Goal: Book appointment/travel/reservation

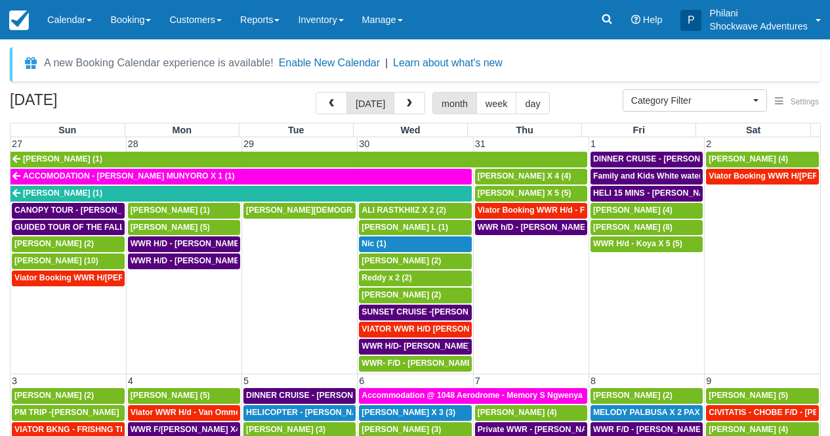
select select
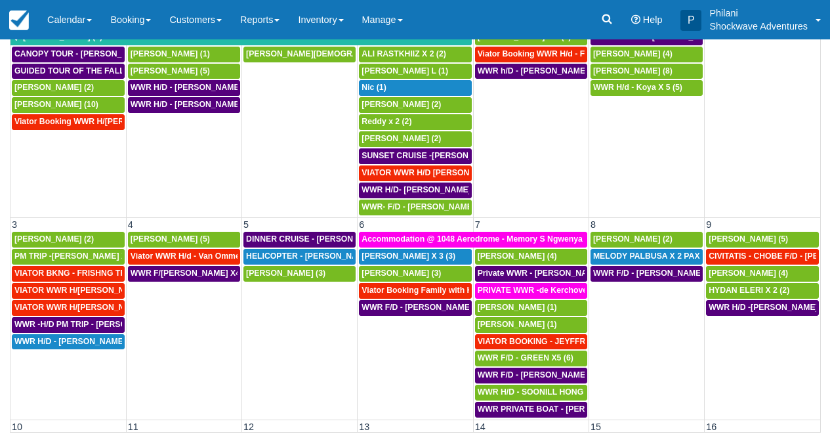
scroll to position [975, 0]
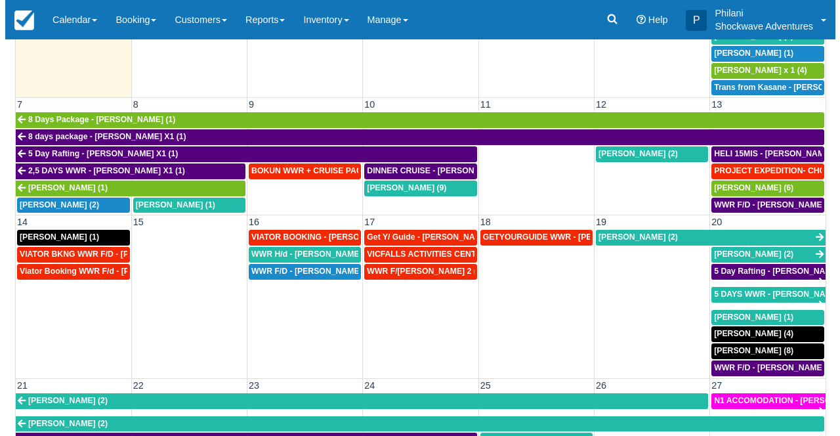
scroll to position [331, 0]
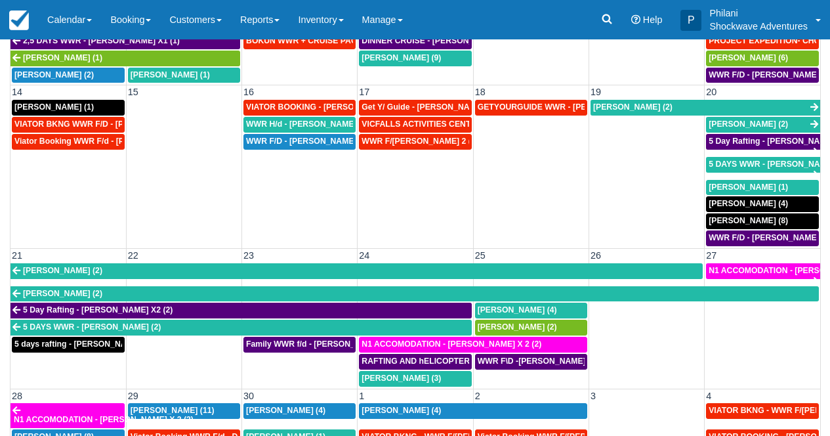
click at [404, 255] on td "24" at bounding box center [416, 256] width 116 height 14
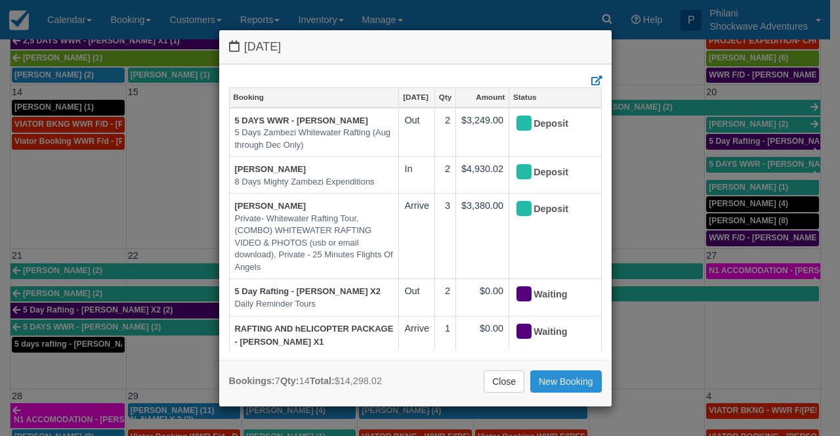
click at [557, 387] on link "New Booking" at bounding box center [566, 381] width 72 height 22
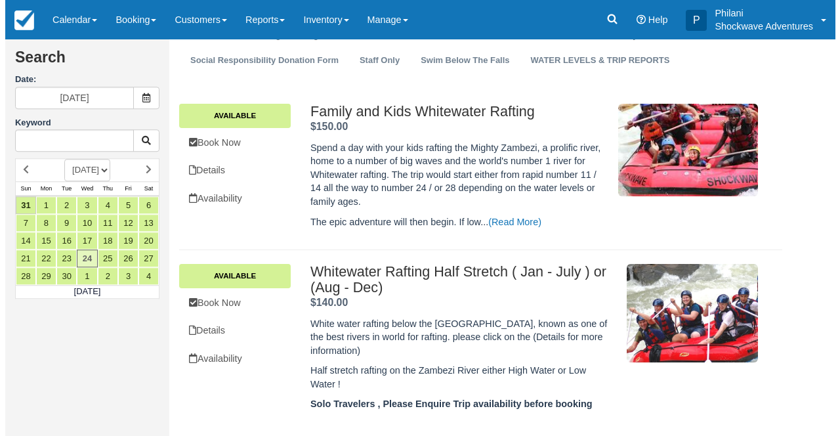
scroll to position [210, 0]
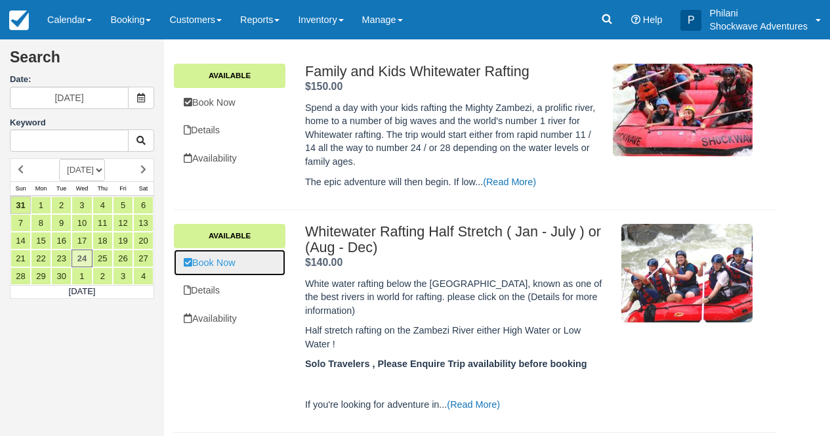
click at [264, 266] on link "Book Now" at bounding box center [230, 262] width 112 height 27
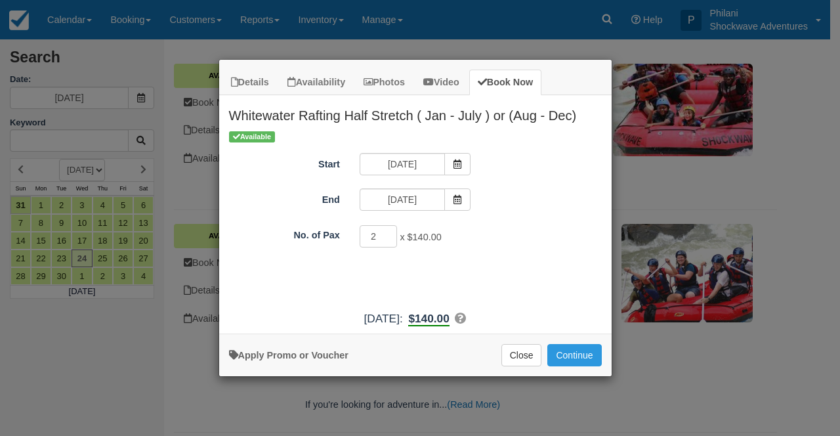
type input "2"
click at [390, 233] on input "2" at bounding box center [379, 236] width 38 height 22
click at [585, 355] on button "Continue" at bounding box center [574, 355] width 54 height 22
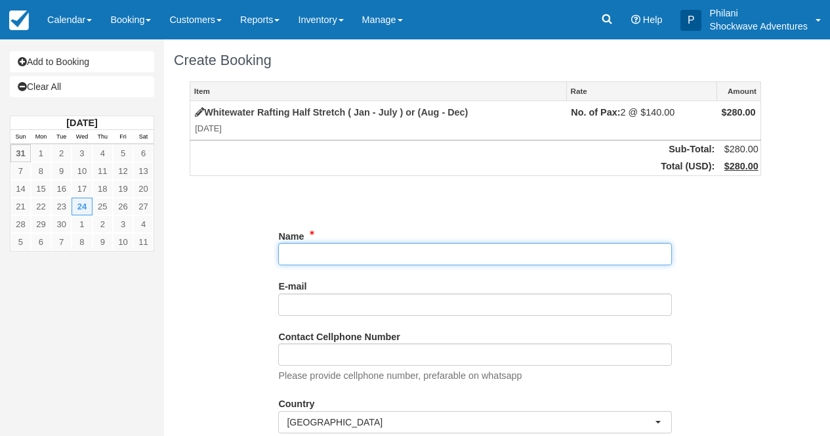
drag, startPoint x: 0, startPoint y: 0, endPoint x: 371, endPoint y: 258, distance: 451.7
click at [371, 258] on input "Name" at bounding box center [475, 254] width 394 height 22
paste input "Tan, Nicholas"
click at [286, 257] on input "Name" at bounding box center [475, 254] width 394 height 22
click at [478, 255] on input "Name" at bounding box center [475, 254] width 394 height 22
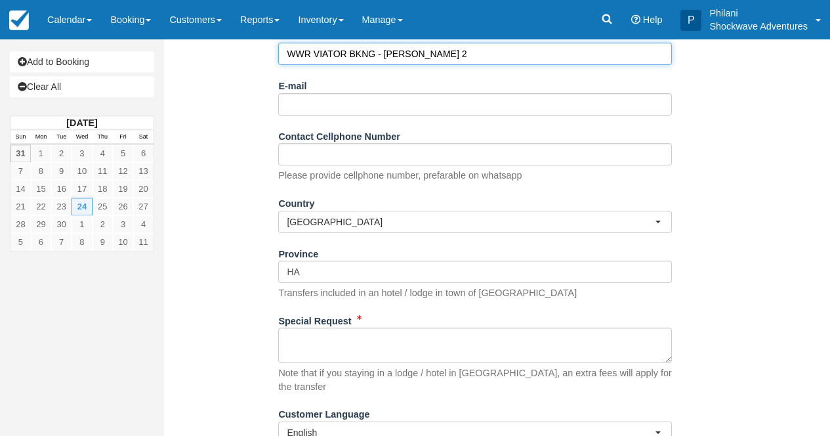
scroll to position [243, 0]
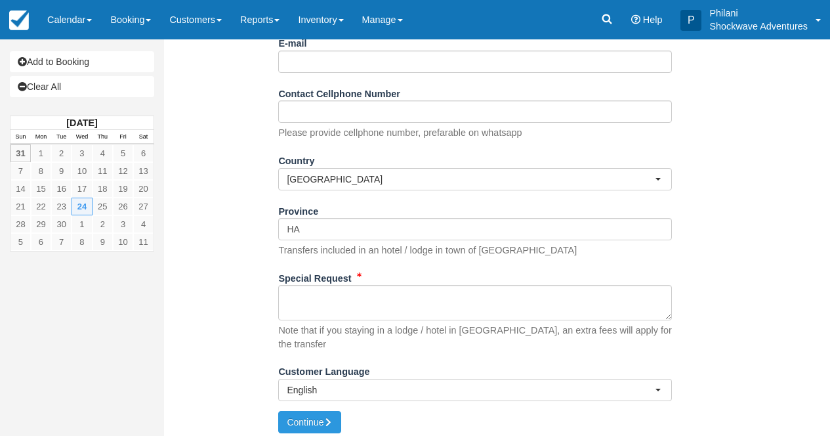
type input "WWR VIATOR BKNG - Tan, Nicholas X 2"
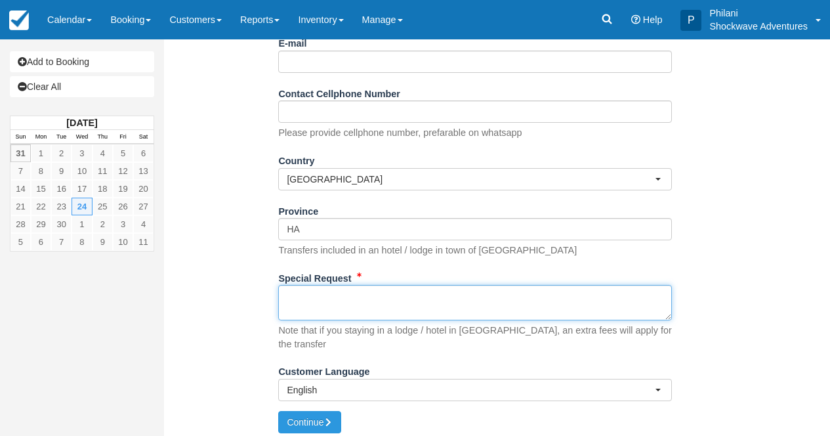
click at [400, 311] on textarea "Special Request" at bounding box center [475, 302] width 394 height 35
paste textarea "Booking ref. VIA-72944509 Product booking ref. SHO-T106559653 Ext. booking ref …"
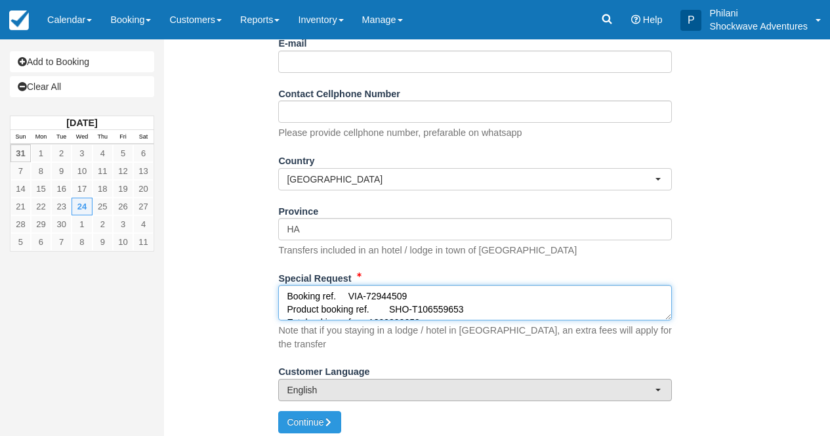
scroll to position [402, 0]
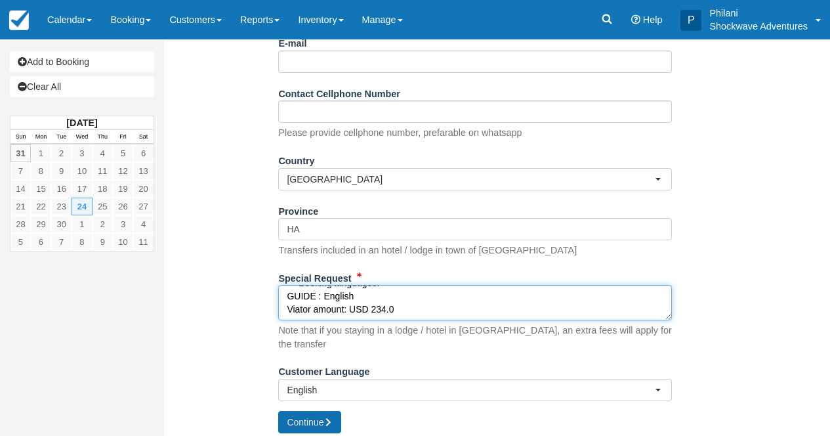
type textarea "Booking ref. VIA-72944509 Product booking ref. SHO-T106559653 Ext. booking ref …"
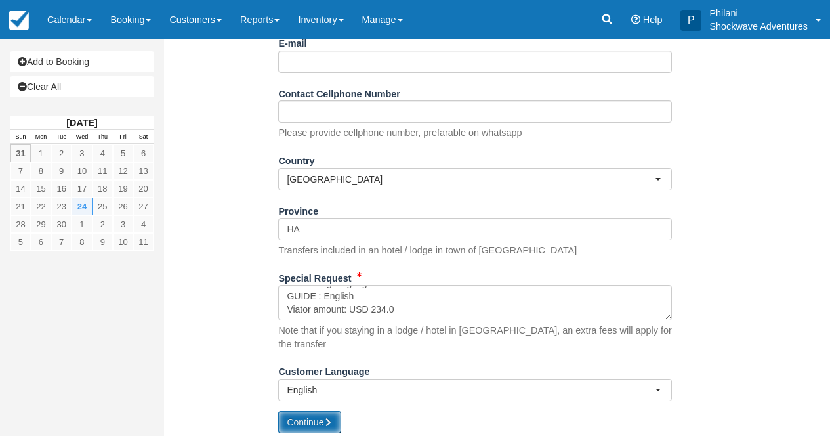
click at [326, 411] on button "Continue" at bounding box center [309, 422] width 63 height 22
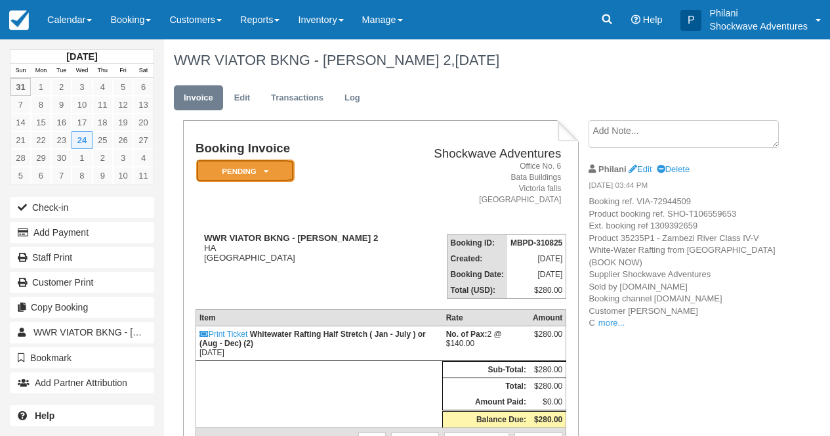
click at [279, 178] on em "Pending" at bounding box center [245, 170] width 98 height 23
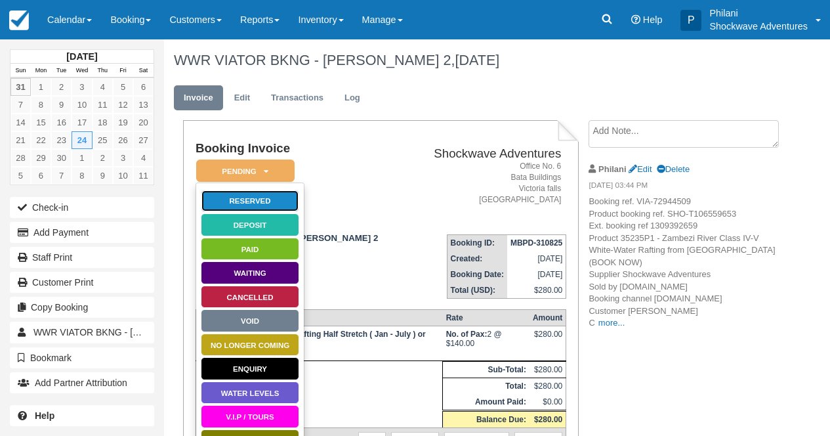
click at [284, 205] on link "Reserved" at bounding box center [250, 201] width 98 height 23
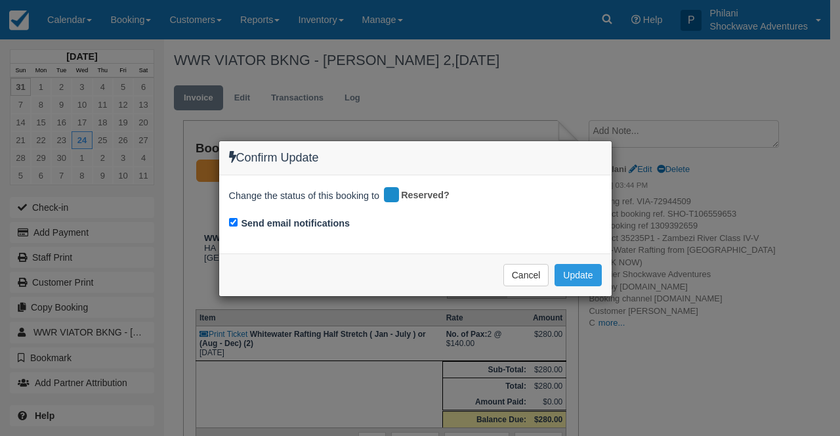
click at [359, 315] on div "Confirm Update Change the status of this booking to Reserved? Send email notifi…" at bounding box center [420, 218] width 840 height 436
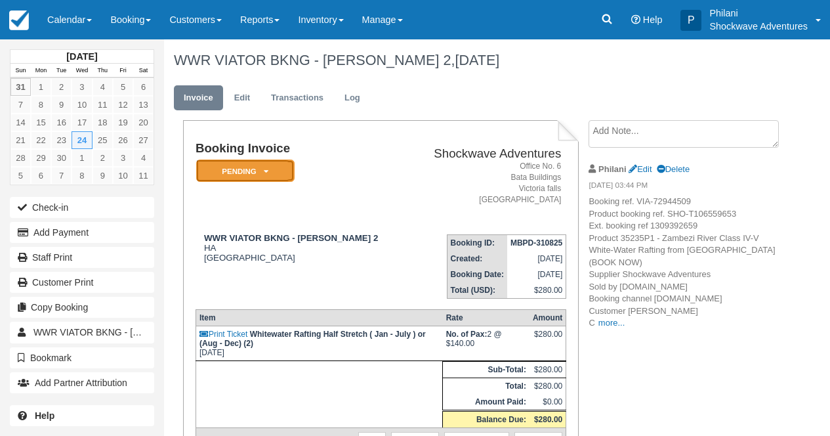
click at [254, 177] on em "Pending" at bounding box center [245, 170] width 98 height 23
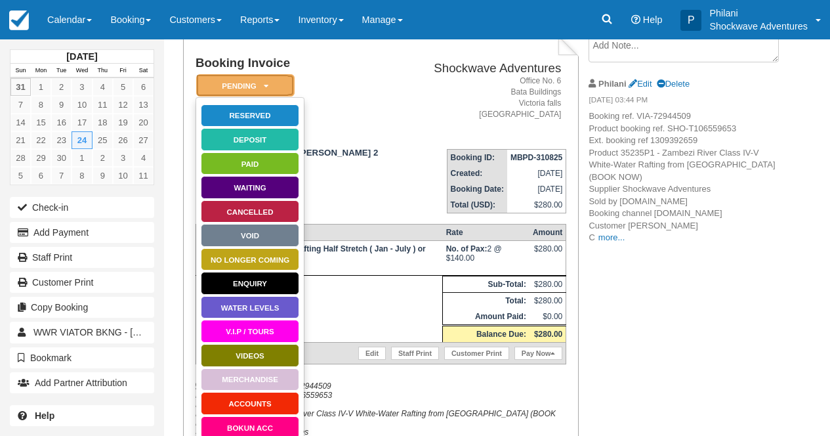
scroll to position [137, 0]
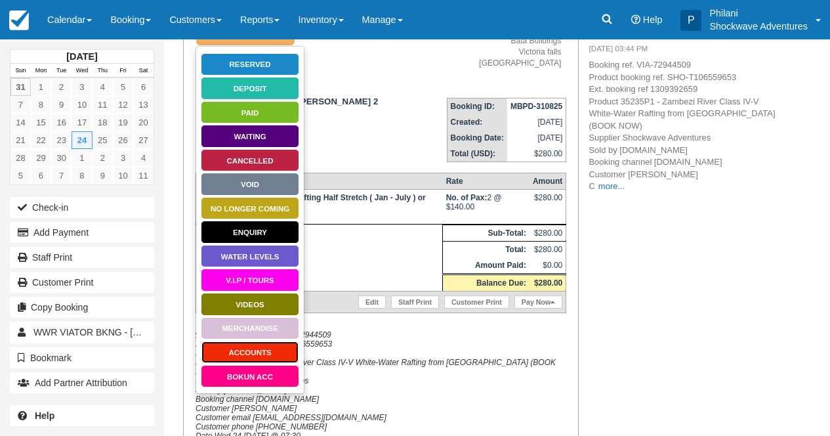
click at [268, 349] on link "ACCOUNTS" at bounding box center [250, 352] width 98 height 23
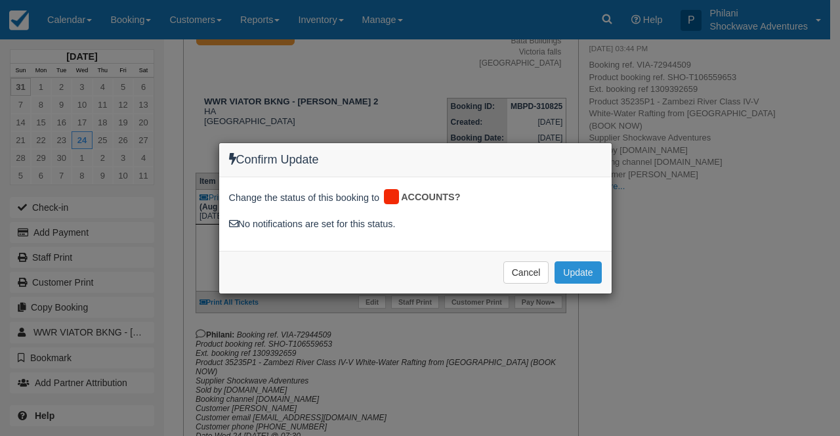
click at [575, 264] on button "Update" at bounding box center [578, 272] width 47 height 22
